Goal: Information Seeking & Learning: Learn about a topic

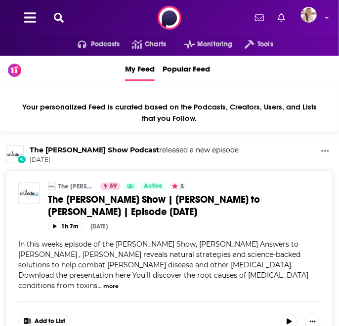
click at [61, 18] on icon at bounding box center [59, 18] width 10 height 10
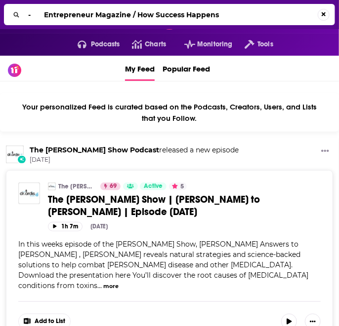
click at [45, 14] on input "- Entrepreneur Magazine / How Success Happens" at bounding box center [170, 15] width 293 height 16
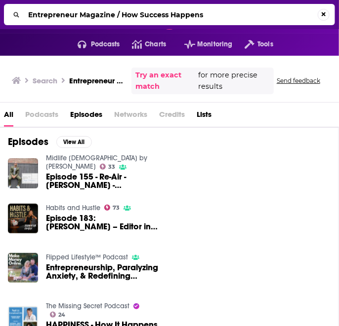
drag, startPoint x: 121, startPoint y: 10, endPoint x: 0, endPoint y: 13, distance: 121.0
click at [0, 13] on div "Entrepreneur Magazine / How Success Happens" at bounding box center [169, 14] width 339 height 29
type input "How Success Happens"
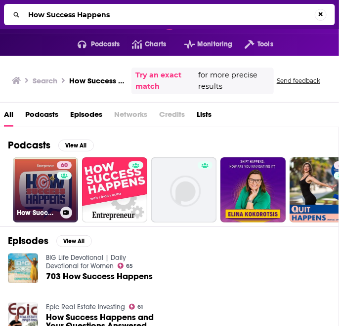
click at [44, 190] on link "60 How Success Happens" at bounding box center [45, 189] width 65 height 65
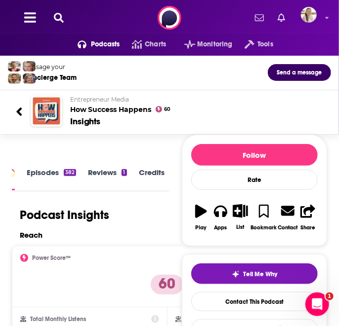
click at [59, 18] on icon at bounding box center [59, 18] width 10 height 10
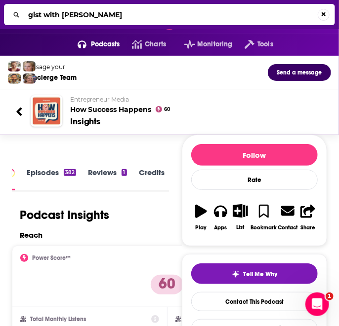
type input "gist with [PERSON_NAME]"
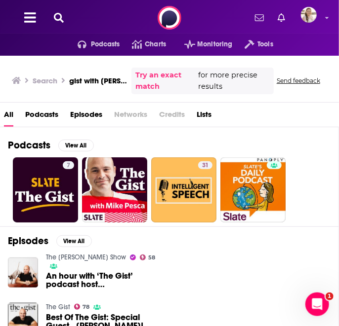
click at [62, 16] on icon at bounding box center [59, 18] width 10 height 10
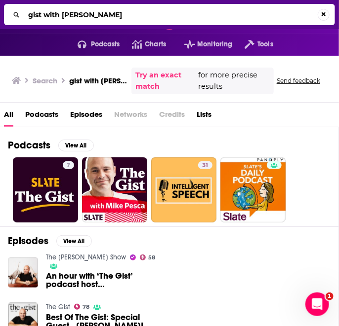
drag, startPoint x: 63, startPoint y: 13, endPoint x: 0, endPoint y: 10, distance: 62.8
click at [0, 10] on div "gist with [PERSON_NAME]" at bounding box center [169, 14] width 339 height 29
type input "[PERSON_NAME]"
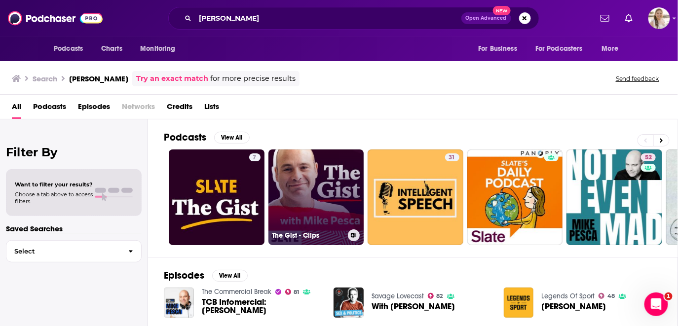
click at [318, 169] on link "The Gist - Clips" at bounding box center [317, 198] width 96 height 96
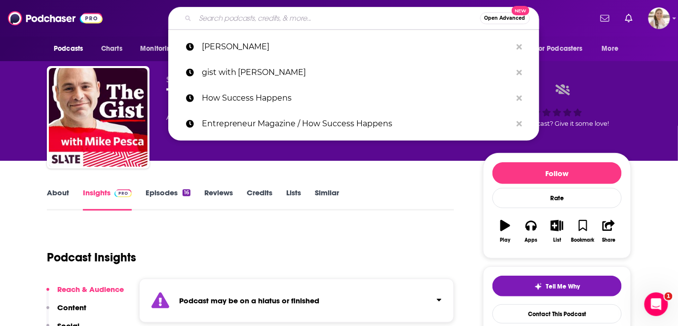
click at [242, 19] on input "Search podcasts, credits, & more..." at bounding box center [337, 18] width 285 height 16
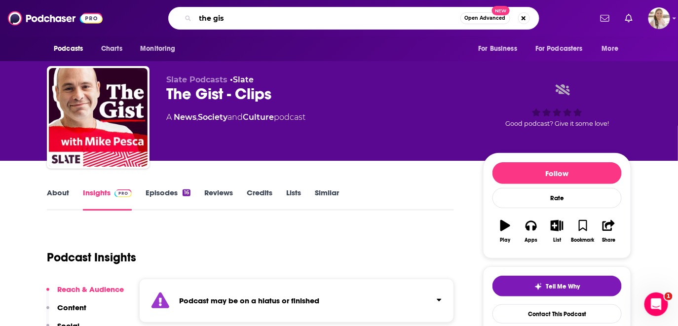
type input "the gist"
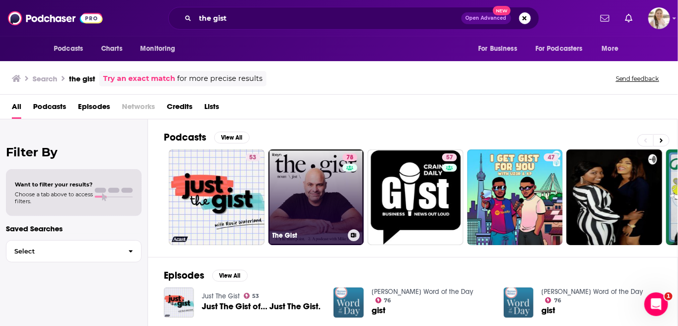
click at [327, 167] on link "78 The Gist" at bounding box center [317, 198] width 96 height 96
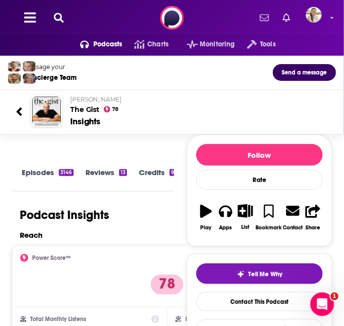
click at [57, 19] on icon at bounding box center [59, 18] width 10 height 10
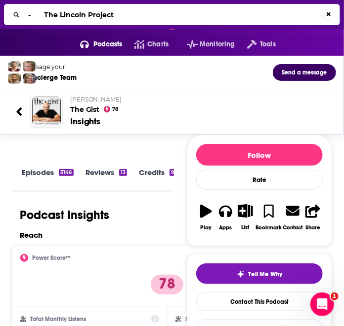
click at [42, 16] on input "- The Lincoln Project" at bounding box center [173, 15] width 298 height 16
type input "The Lincoln Project"
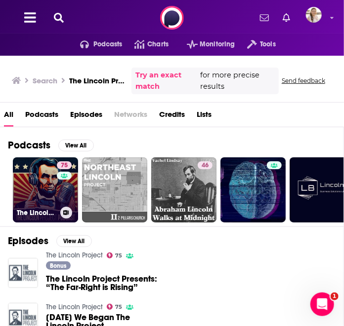
click at [56, 191] on link "75 The Lincoln Project" at bounding box center [45, 189] width 65 height 65
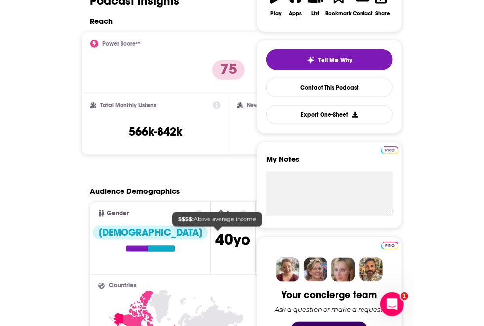
scroll to position [215, 0]
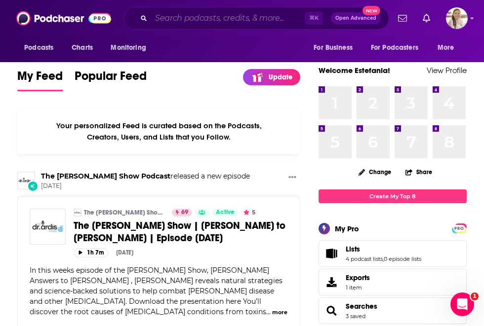
click at [168, 19] on input "Search podcasts, credits, & more..." at bounding box center [228, 18] width 154 height 16
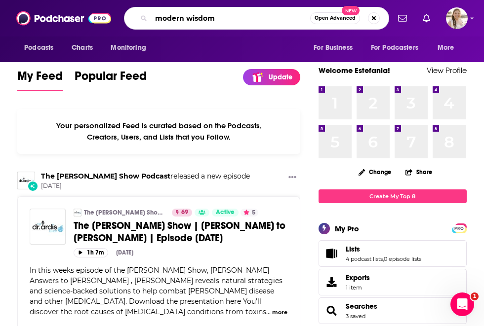
type input "modern wisdom"
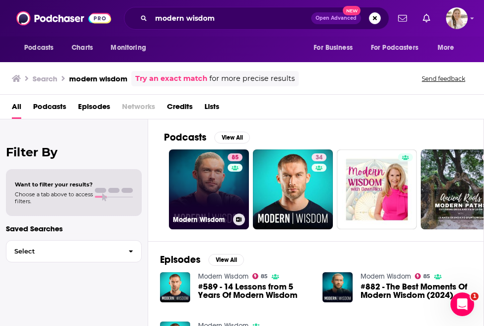
click at [204, 185] on link "85 Modern Wisdom" at bounding box center [209, 190] width 80 height 80
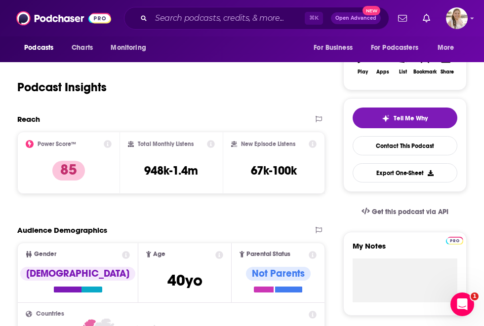
scroll to position [161, 0]
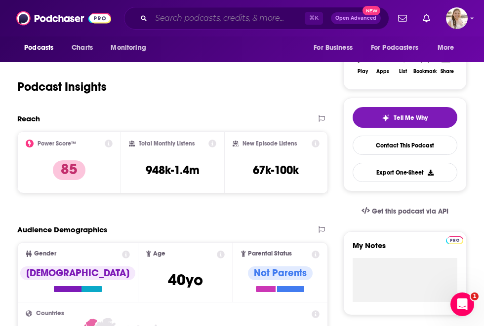
click at [194, 17] on input "Search podcasts, credits, & more..." at bounding box center [228, 18] width 154 height 16
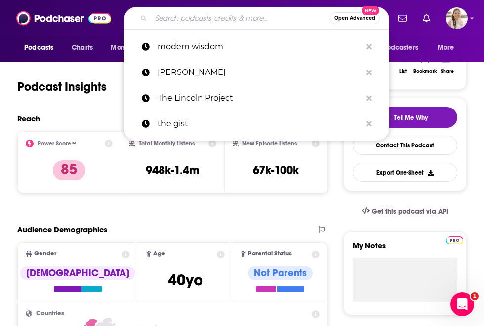
paste input "Chelsea Handler"
type input "Chelsea Handler"
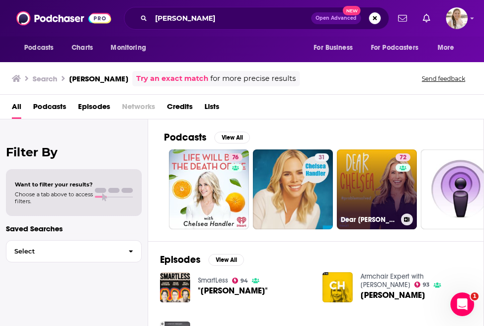
click at [377, 182] on link "72 Dear Chelsea" at bounding box center [377, 190] width 80 height 80
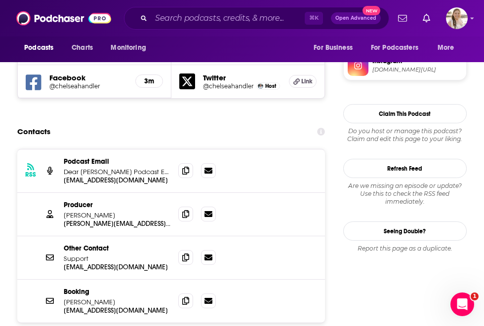
scroll to position [898, 0]
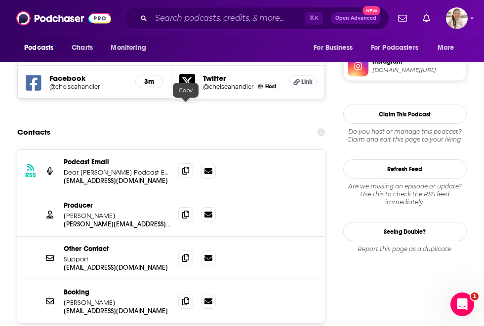
click at [186, 167] on icon at bounding box center [185, 171] width 7 height 8
click at [194, 207] on div at bounding box center [197, 214] width 38 height 15
click at [187, 210] on icon at bounding box center [185, 214] width 7 height 8
click at [184, 297] on icon at bounding box center [185, 301] width 7 height 8
